Goal: Information Seeking & Learning: Learn about a topic

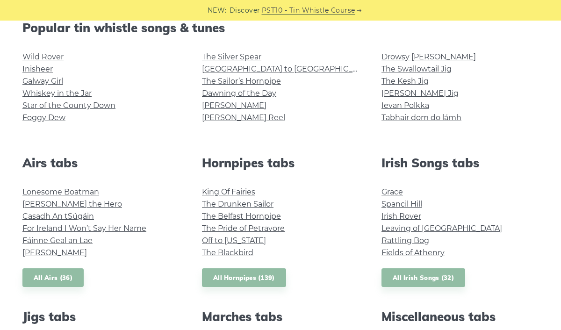
scroll to position [328, 0]
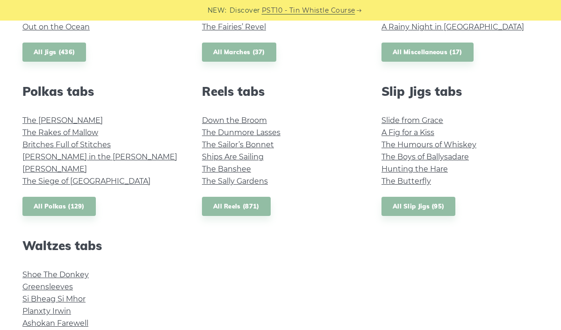
scroll to position [622, 0]
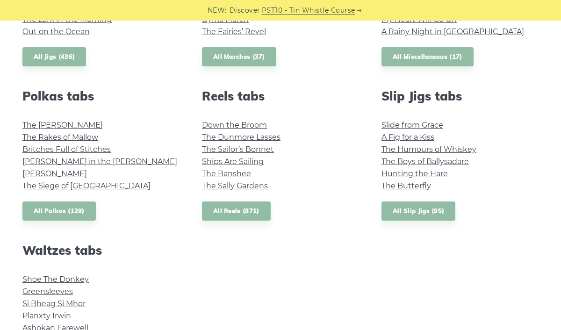
click at [59, 124] on link "The Kerry Polka" at bounding box center [62, 125] width 80 height 9
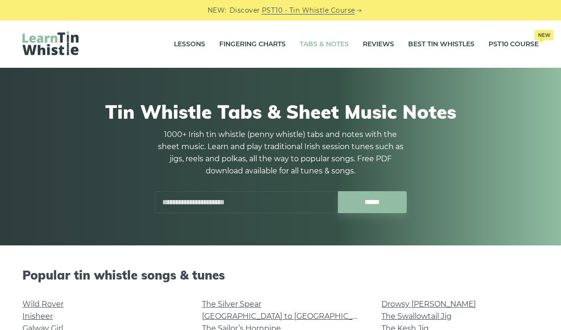
scroll to position [656, 0]
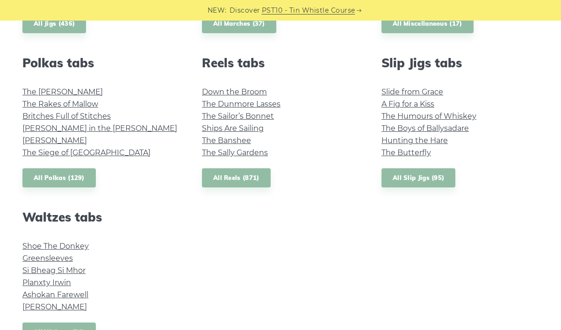
click at [79, 105] on link "The Rakes of Mallow" at bounding box center [60, 104] width 76 height 9
click at [107, 116] on link "Britches Full of Stitches" at bounding box center [66, 116] width 88 height 9
click at [87, 125] on link "Maggie in the Woods" at bounding box center [99, 128] width 155 height 9
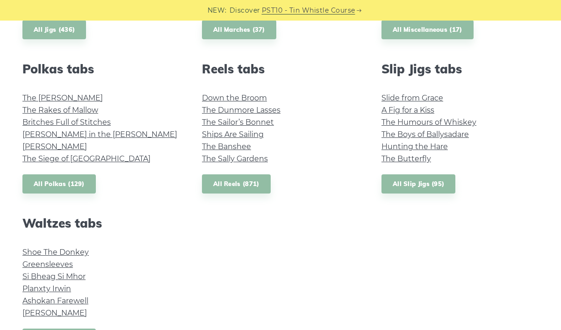
scroll to position [529, 0]
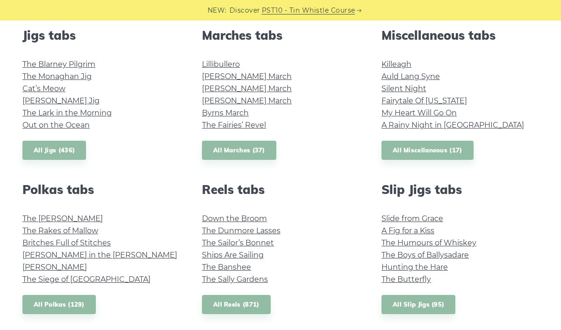
click at [451, 101] on link "Fairytale Of New York" at bounding box center [425, 100] width 86 height 9
click at [92, 238] on link "Britches Full of Stitches" at bounding box center [66, 242] width 88 height 9
click at [92, 233] on link "The Rakes of Mallow" at bounding box center [60, 230] width 76 height 9
click at [63, 220] on link "The Kerry Polka" at bounding box center [62, 218] width 80 height 9
click at [28, 282] on link "The Siege of Ennis" at bounding box center [86, 279] width 128 height 9
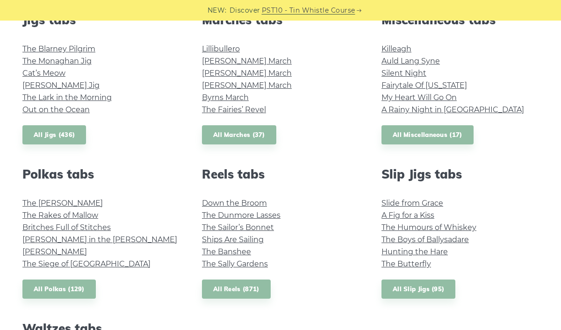
scroll to position [544, 0]
click at [89, 293] on link "All Polkas (129)" at bounding box center [58, 289] width 73 height 19
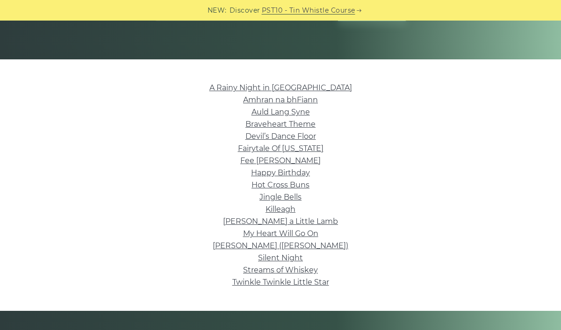
scroll to position [209, 0]
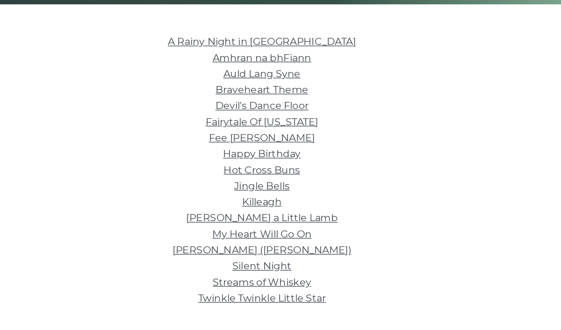
click at [238, 121] on link "Fairytale Of New York" at bounding box center [281, 125] width 86 height 9
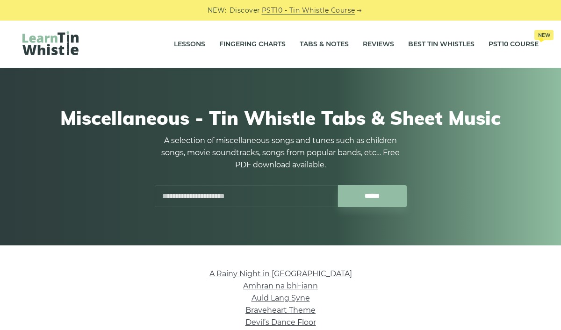
scroll to position [188, 0]
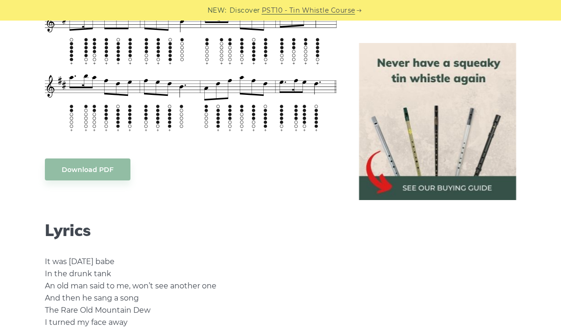
scroll to position [699, 0]
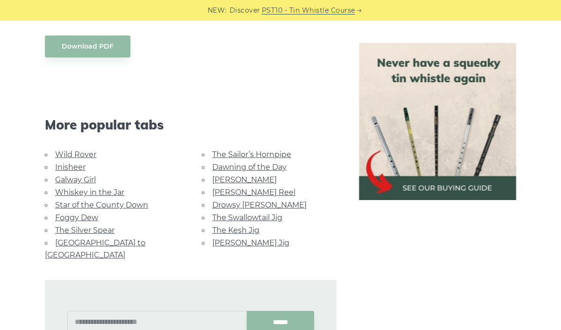
scroll to position [489, 0]
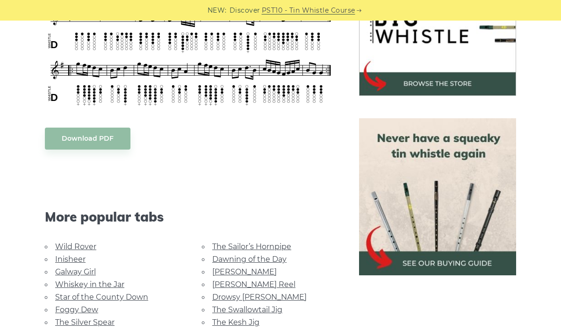
scroll to position [403, 0]
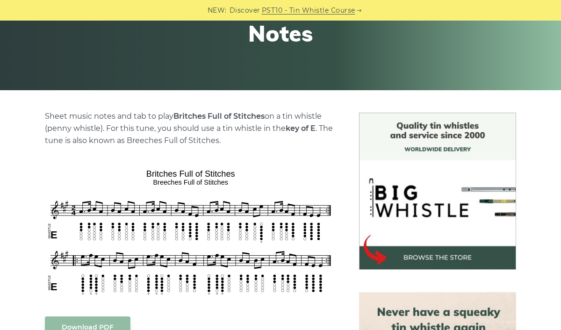
scroll to position [182, 0]
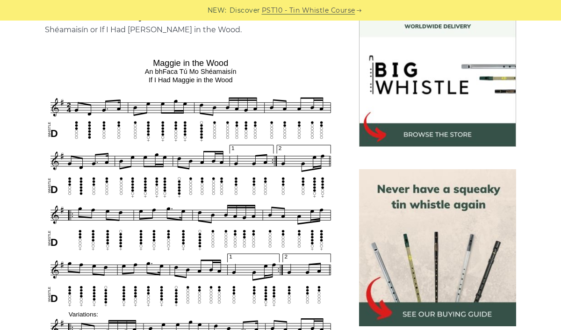
scroll to position [287, 0]
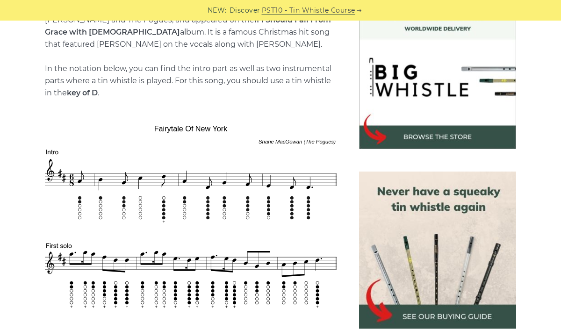
scroll to position [258, 0]
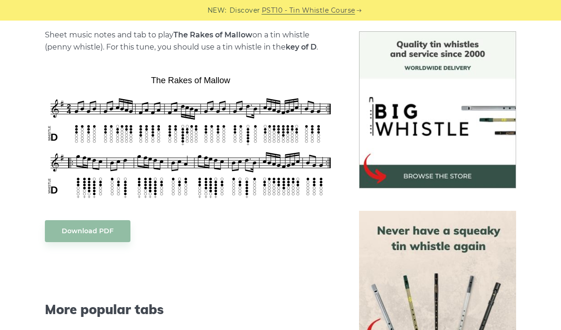
scroll to position [261, 0]
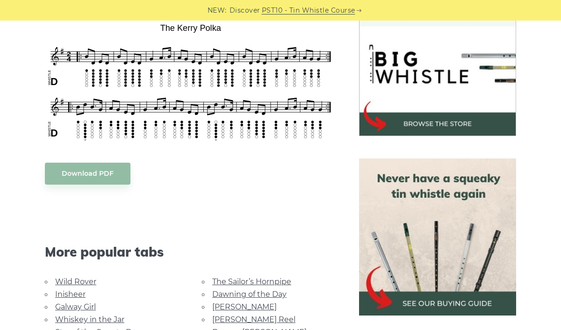
scroll to position [443, 0]
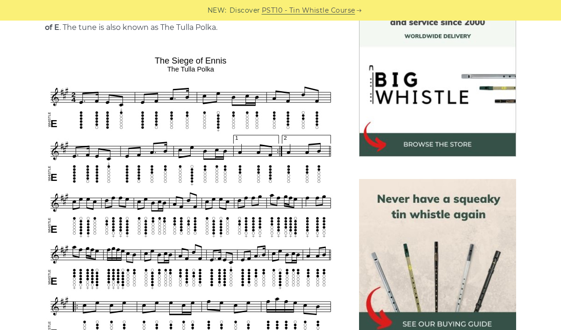
scroll to position [271, 0]
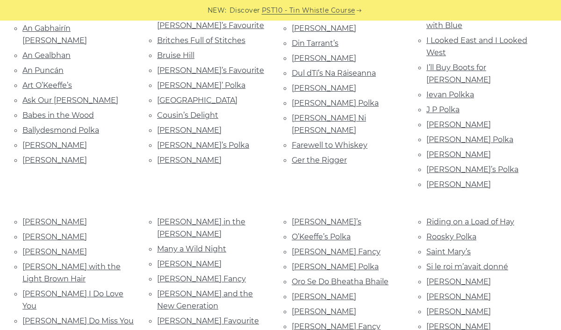
scroll to position [378, 0]
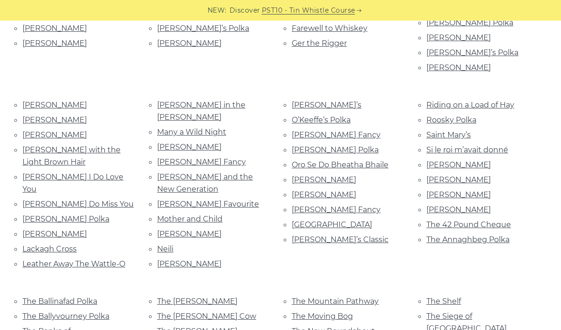
click at [339, 116] on link "O’Keeffe’s Polka" at bounding box center [321, 120] width 59 height 9
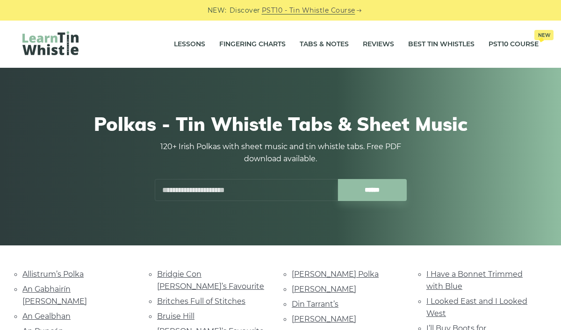
scroll to position [411, 0]
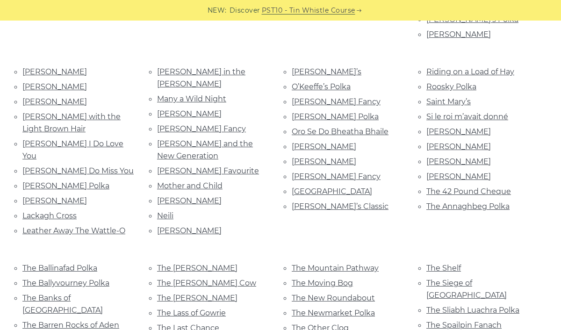
click at [350, 97] on link "O’Sullivan’s Fancy" at bounding box center [336, 101] width 89 height 9
click at [175, 196] on link "Mrs. Crowley’s" at bounding box center [189, 200] width 65 height 9
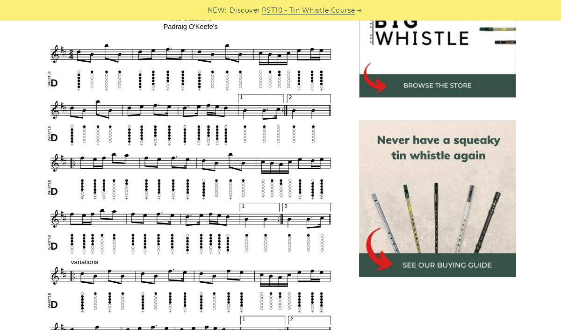
scroll to position [324, 0]
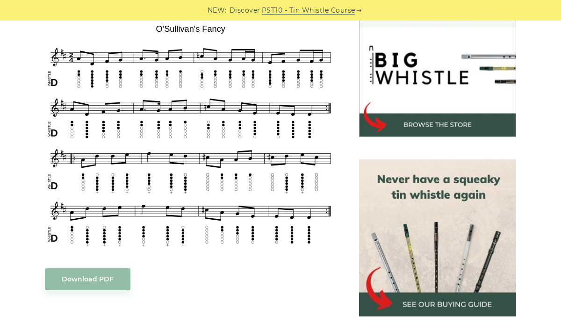
scroll to position [261, 0]
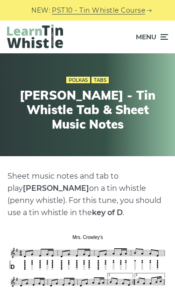
click at [123, 148] on div "Polkas Tabs Mrs. Crowley’s - Tin Whistle Tab & Sheet Music Notes" at bounding box center [87, 104] width 175 height 103
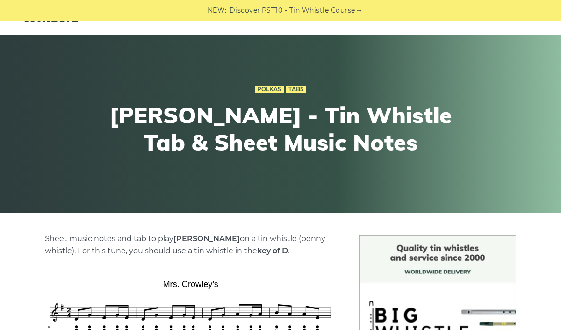
scroll to position [28, 0]
